Goal: Task Accomplishment & Management: Manage account settings

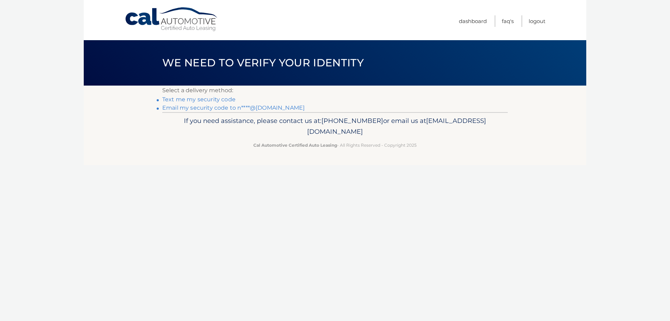
click at [219, 100] on link "Text me my security code" at bounding box center [198, 99] width 73 height 7
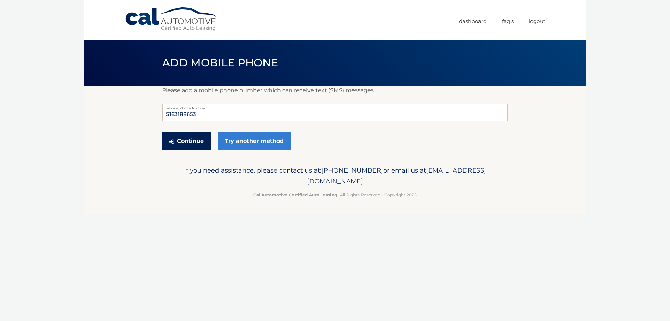
click at [199, 142] on button "Continue" at bounding box center [186, 140] width 48 height 17
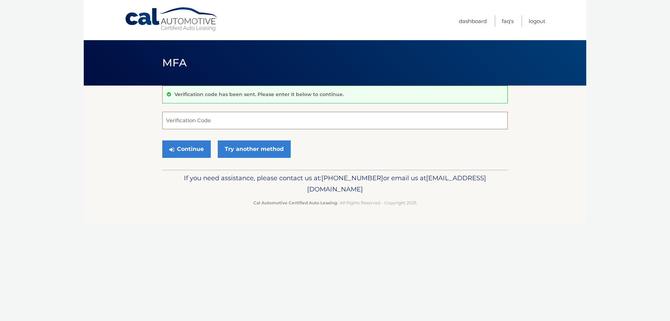
click at [180, 117] on input "Verification Code" at bounding box center [334, 120] width 345 height 17
click at [182, 122] on input "Verification Code" at bounding box center [334, 120] width 345 height 17
type input "299165"
click at [187, 151] on button "Continue" at bounding box center [186, 148] width 48 height 17
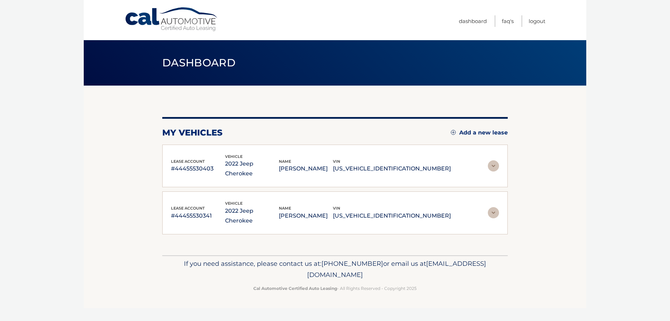
click at [492, 163] on img at bounding box center [493, 165] width 11 height 11
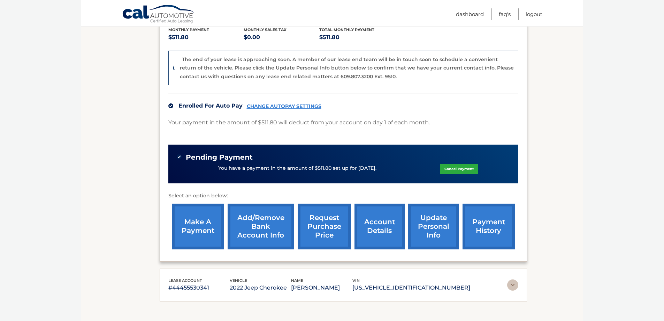
scroll to position [155, 0]
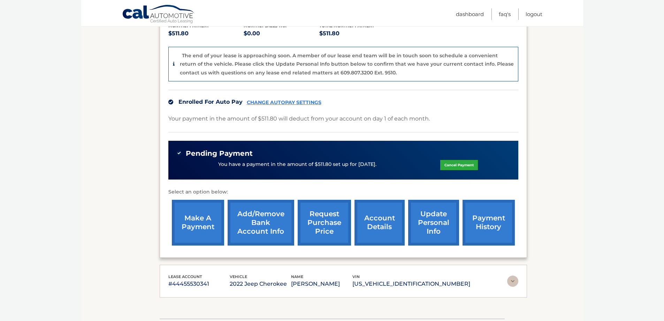
click at [447, 163] on link "Cancel Payment" at bounding box center [460, 165] width 38 height 10
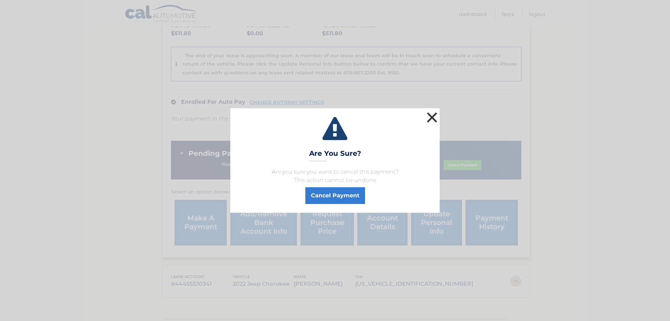
click at [432, 120] on button "×" at bounding box center [432, 117] width 14 height 14
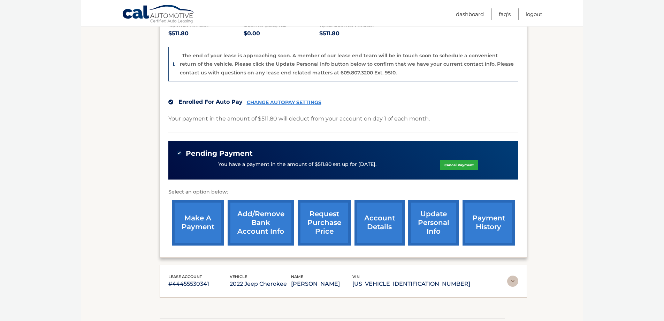
click at [464, 164] on link "Cancel Payment" at bounding box center [460, 165] width 38 height 10
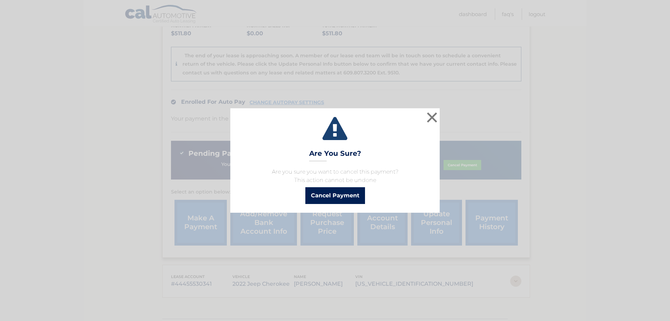
click at [331, 195] on button "Cancel Payment" at bounding box center [335, 195] width 60 height 17
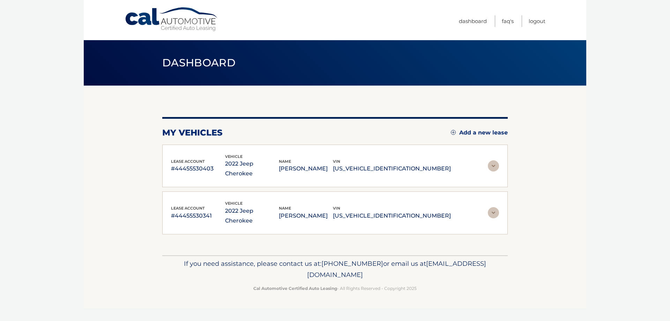
click at [494, 207] on img at bounding box center [493, 212] width 11 height 11
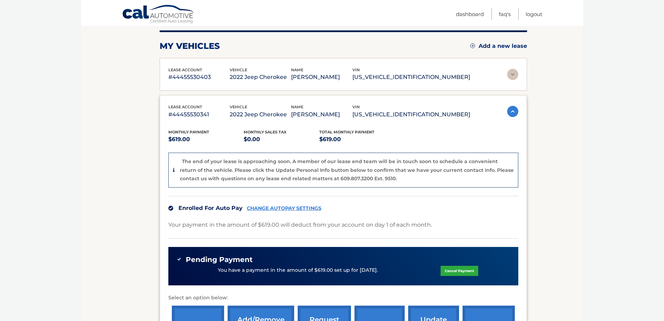
scroll to position [79, 0]
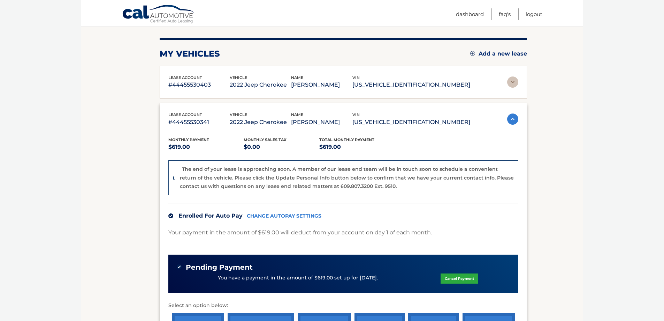
click at [453, 273] on link "Cancel Payment" at bounding box center [460, 278] width 38 height 10
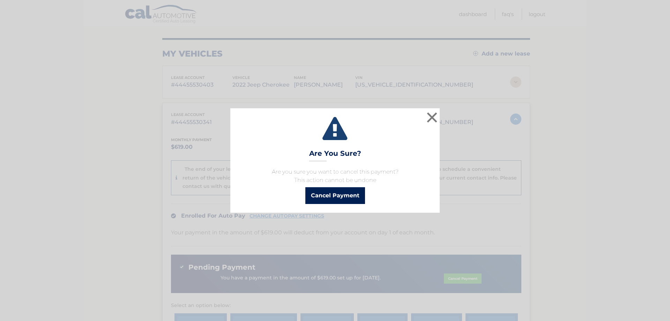
click at [335, 195] on button "Cancel Payment" at bounding box center [335, 195] width 60 height 17
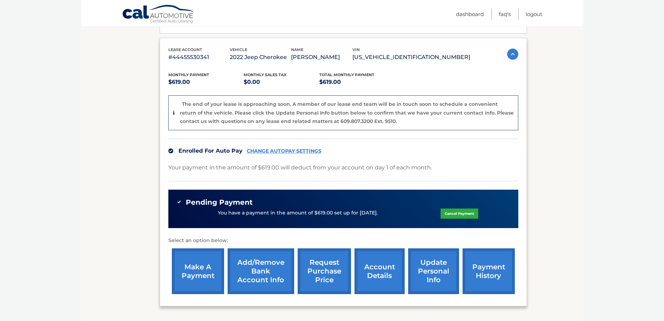
scroll to position [203, 0]
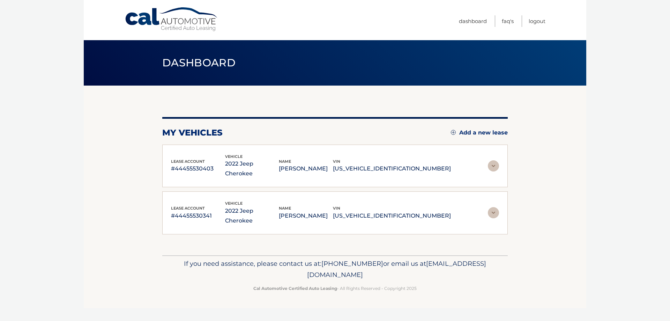
click at [501, 160] on div "lease account #44455530403 vehicle 2022 Jeep Cherokee name [PERSON_NAME] vin [U…" at bounding box center [334, 165] width 345 height 43
click at [492, 160] on img at bounding box center [493, 165] width 11 height 11
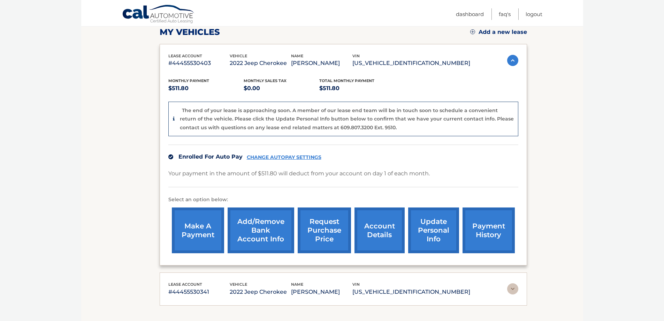
scroll to position [103, 0]
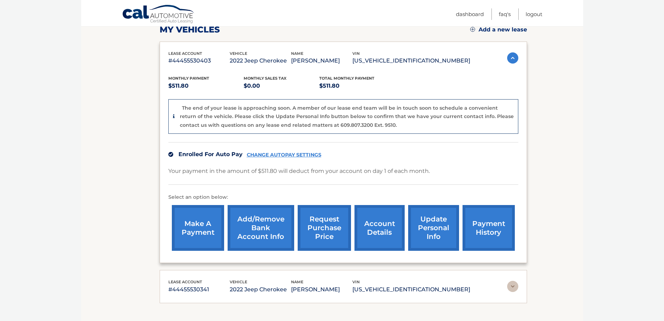
click at [508, 286] on img at bounding box center [512, 285] width 11 height 11
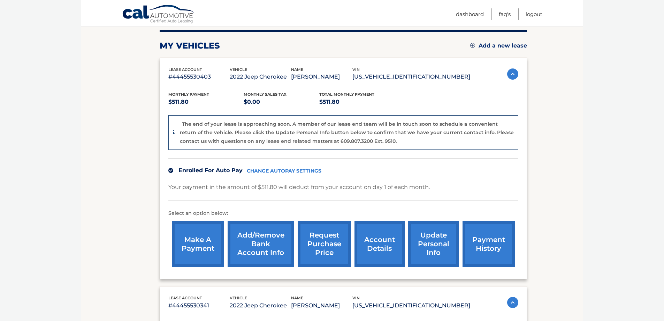
scroll to position [107, 0]
